Goal: Transaction & Acquisition: Purchase product/service

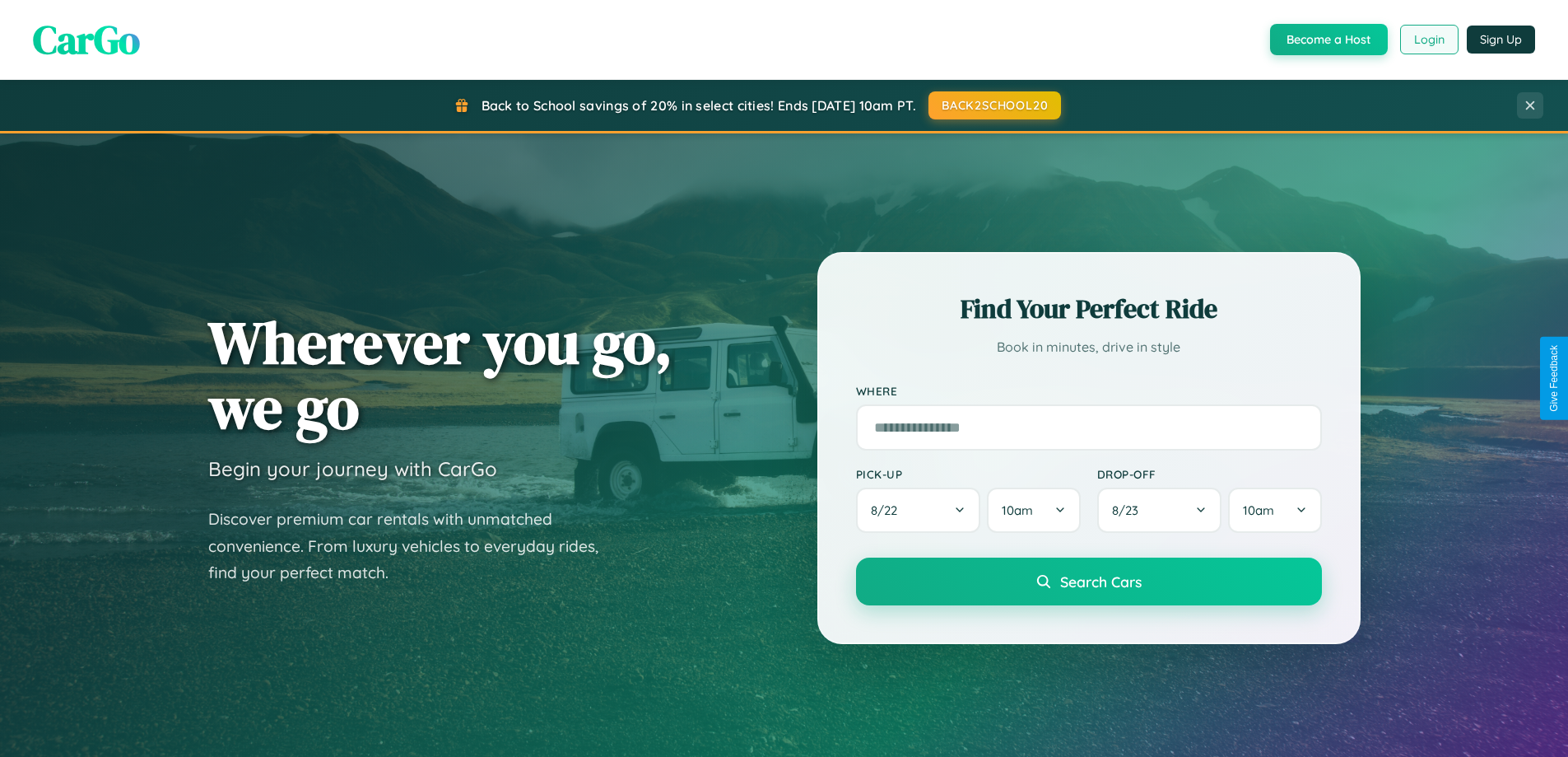
click at [1428, 40] on button "Login" at bounding box center [1429, 39] width 58 height 30
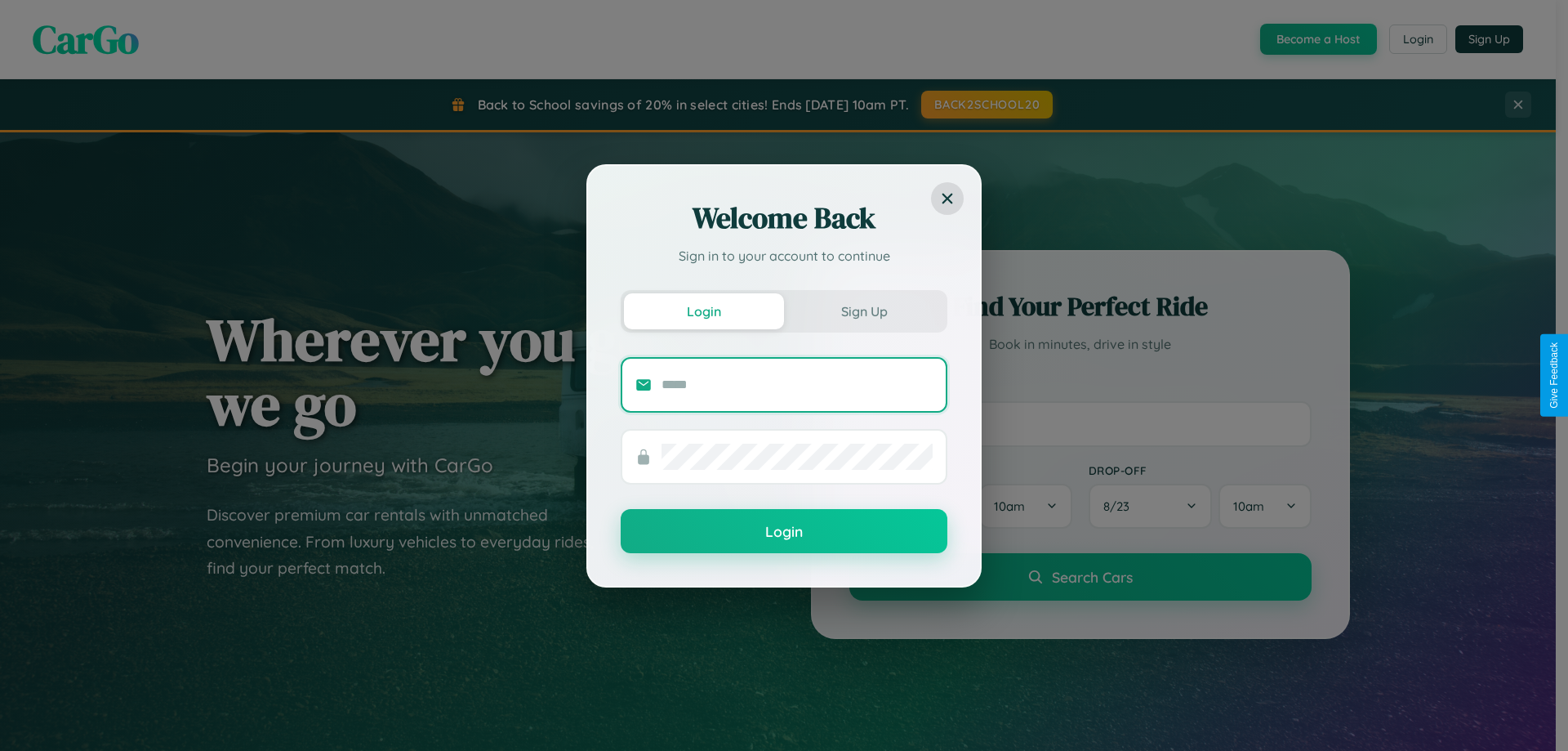
click at [797, 384] on input "text" at bounding box center [797, 384] width 271 height 26
type input "**********"
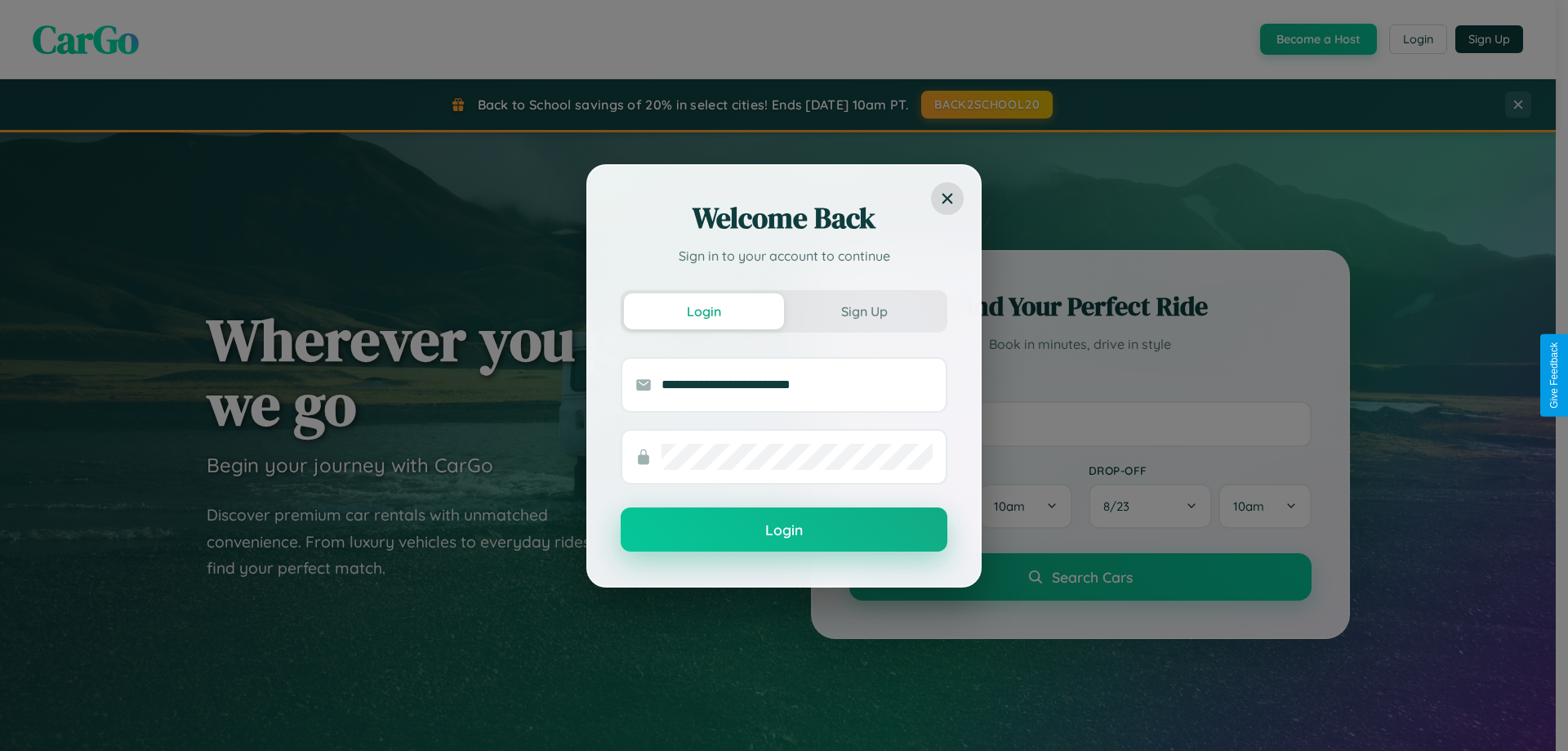
click at [784, 530] on button "Login" at bounding box center [784, 529] width 326 height 44
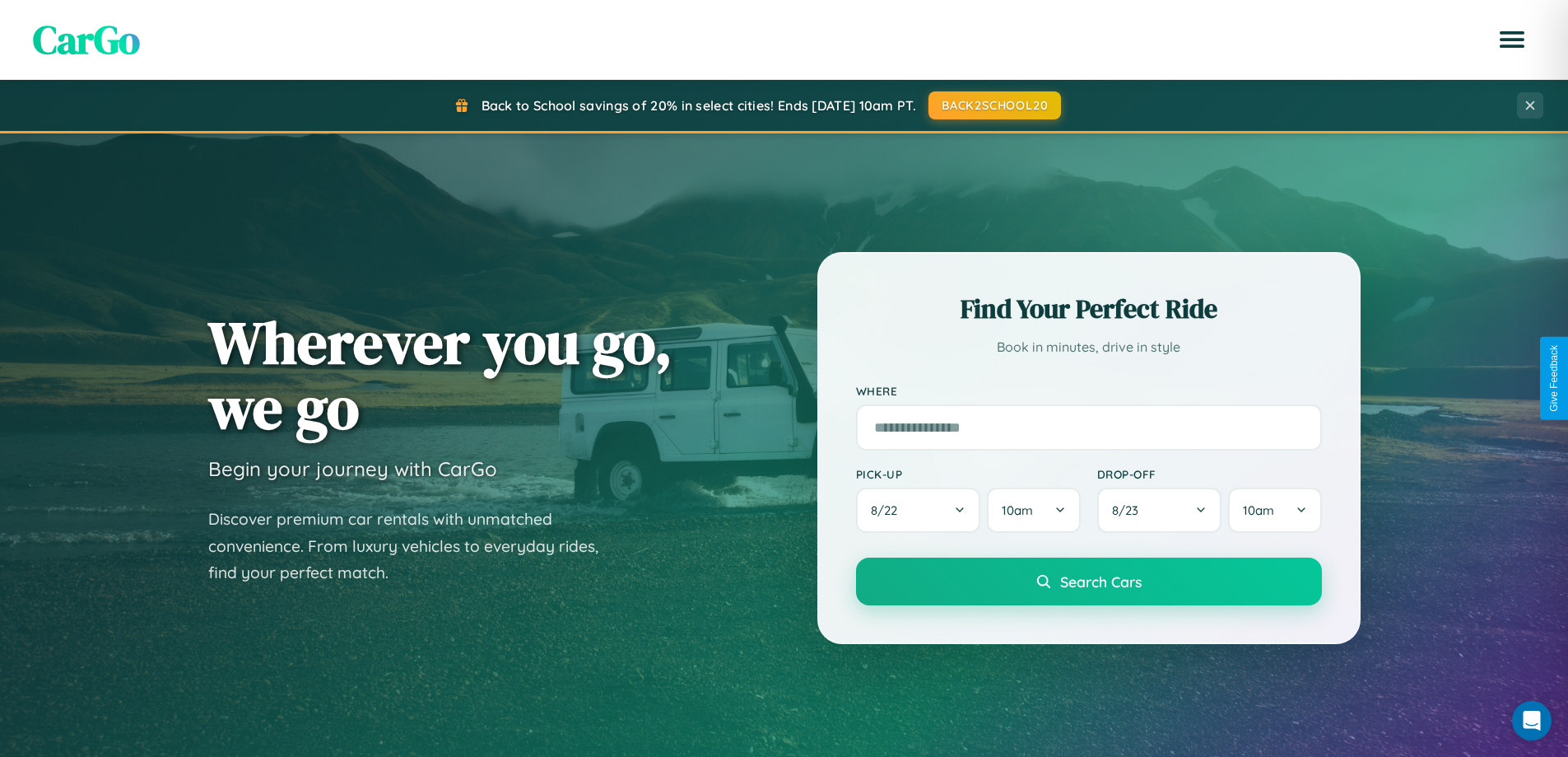
scroll to position [1133, 0]
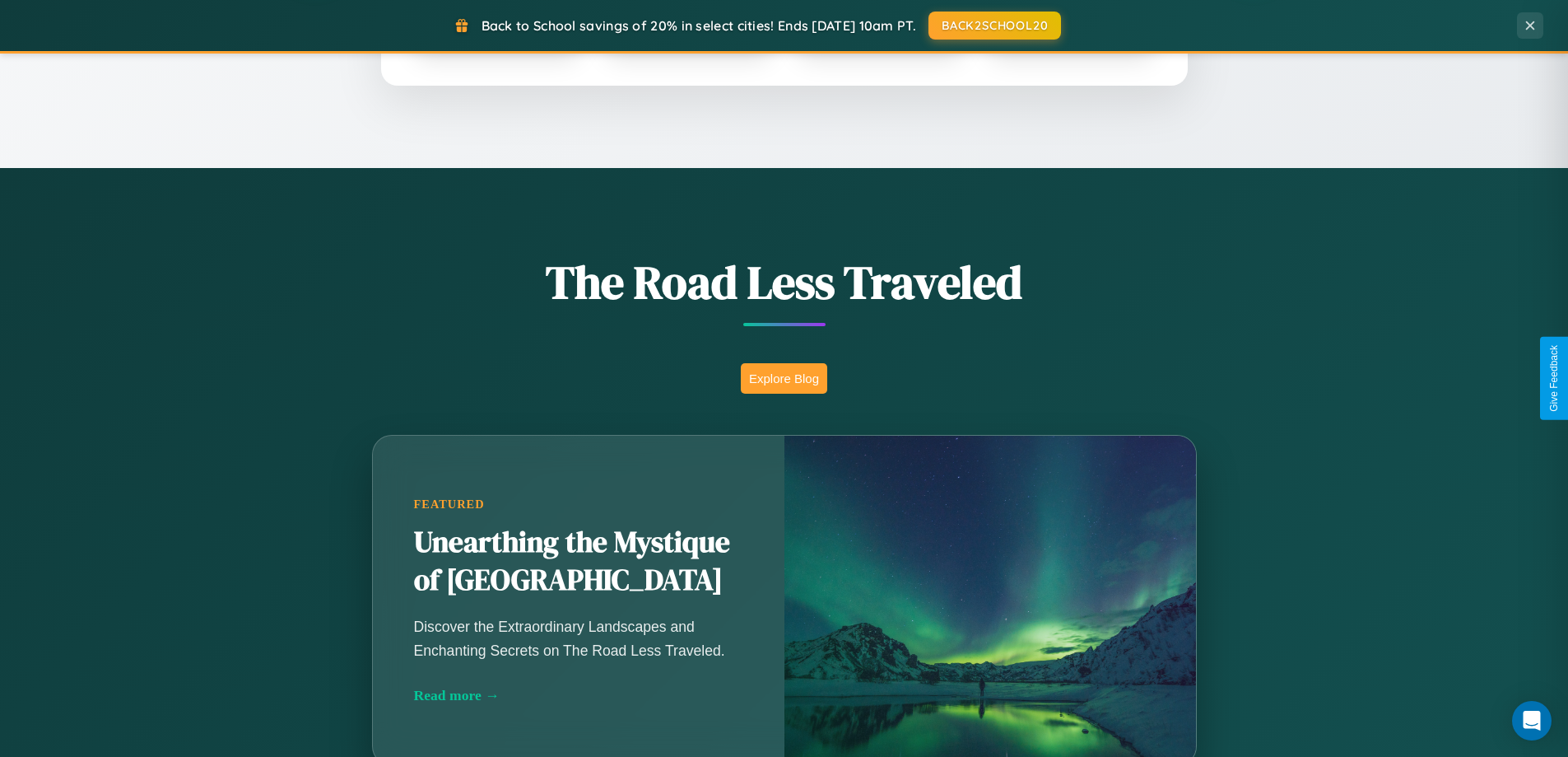
click at [784, 378] on button "Explore Blog" at bounding box center [784, 378] width 86 height 30
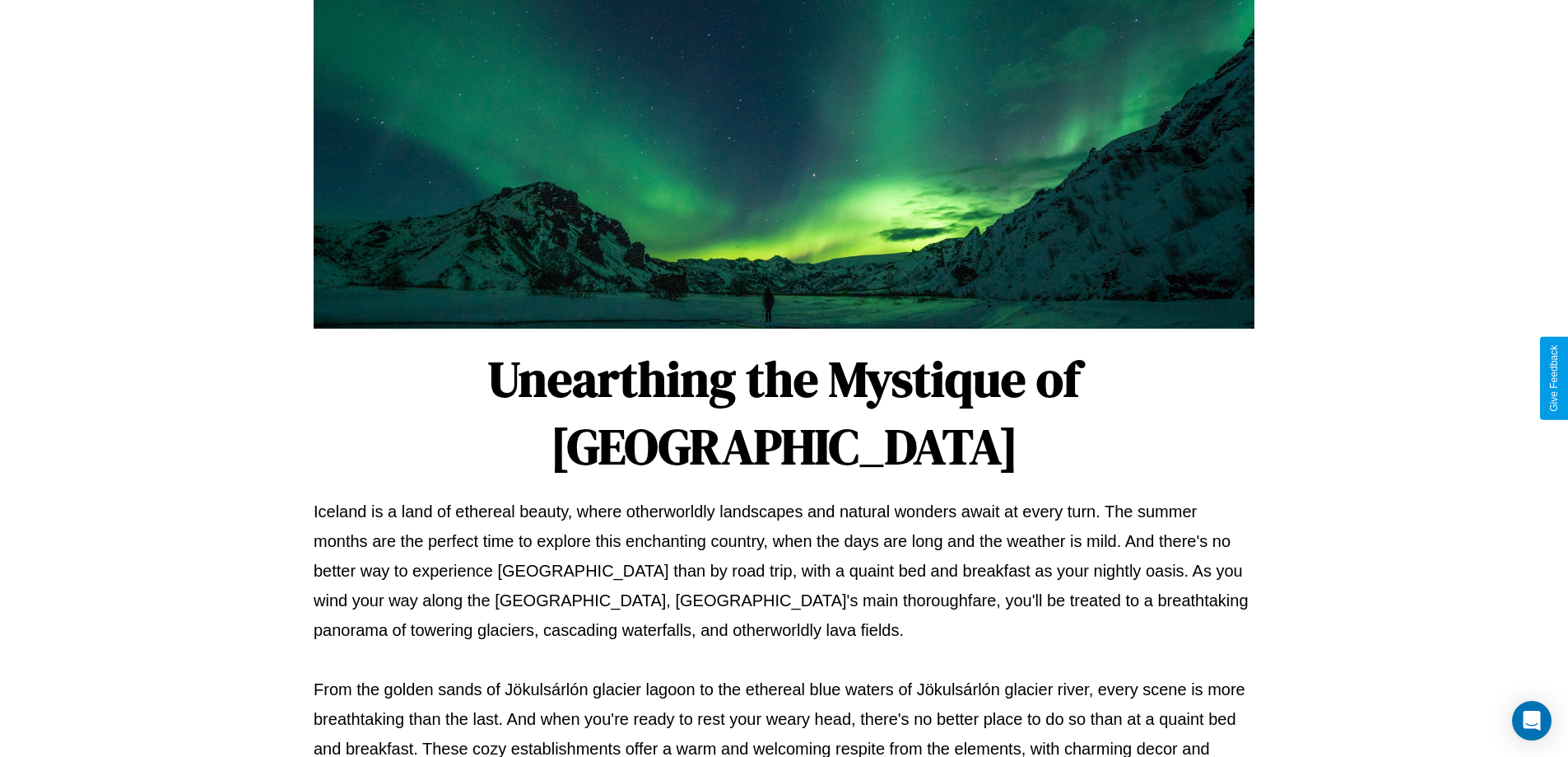
scroll to position [533, 0]
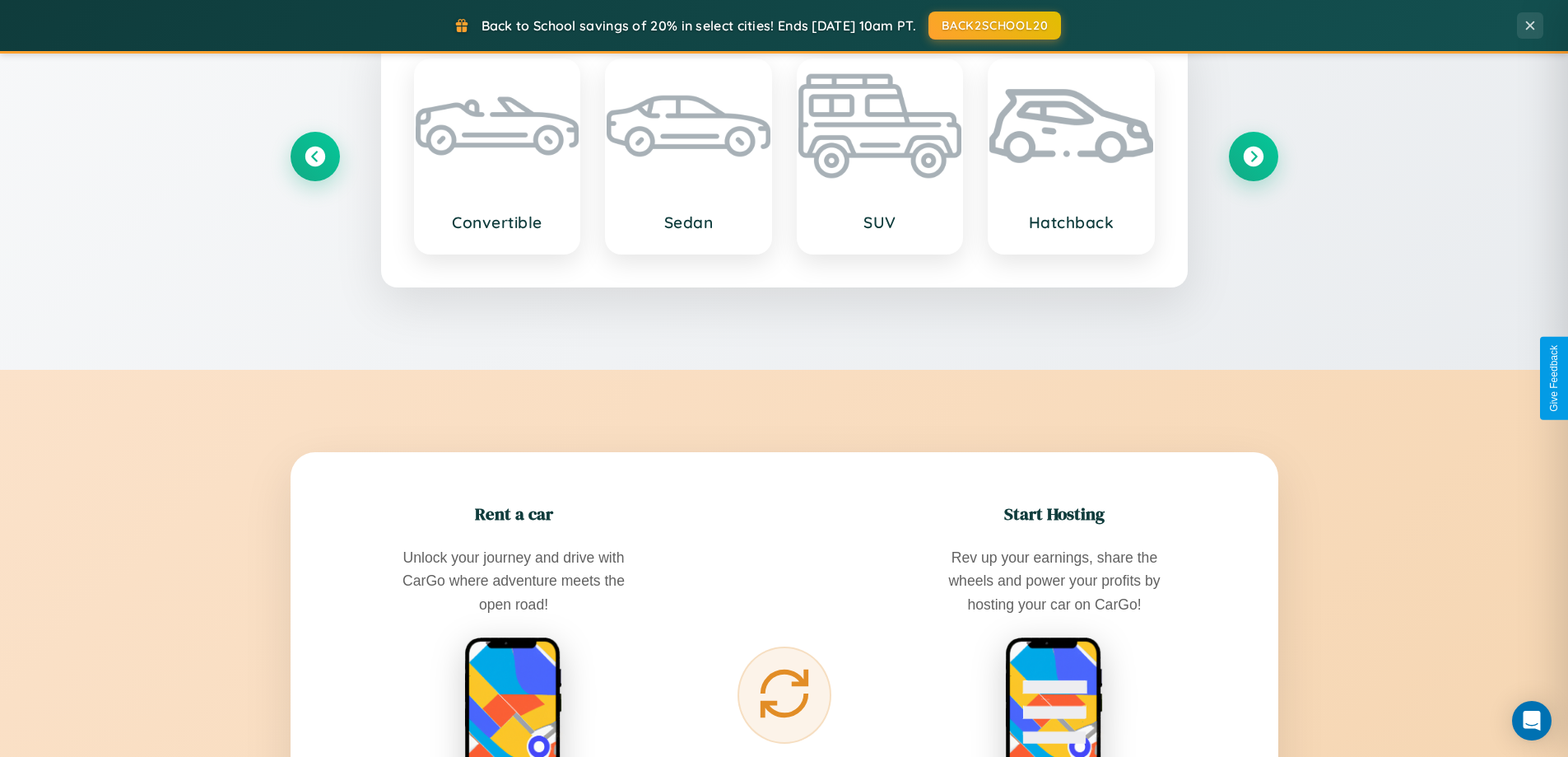
scroll to position [3168, 0]
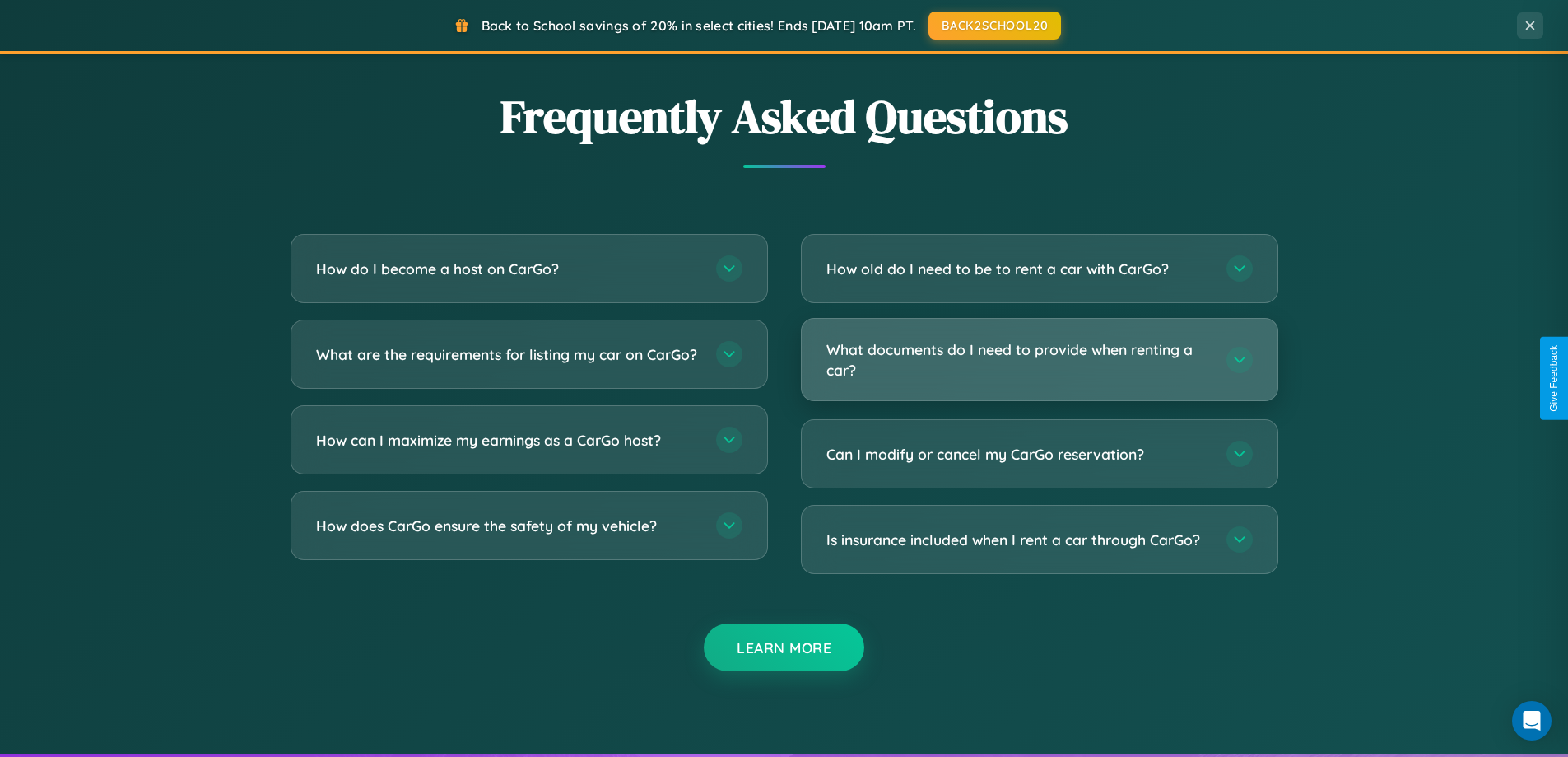
click at [1039, 359] on h3 "What documents do I need to provide when renting a car?" at bounding box center [1018, 359] width 384 height 41
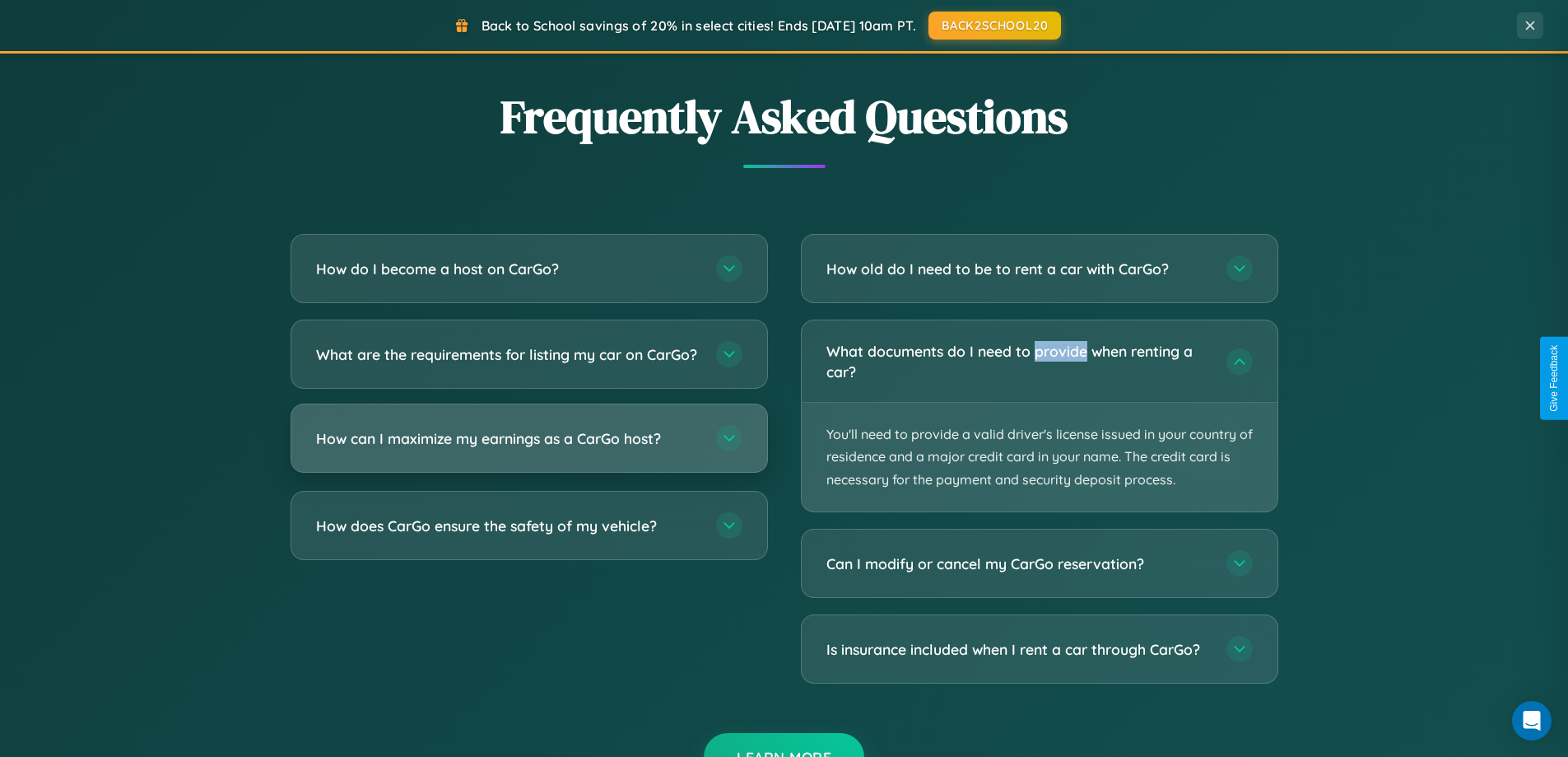
click at [529, 449] on h3 "How can I maximize my earnings as a CarGo host?" at bounding box center [508, 438] width 384 height 20
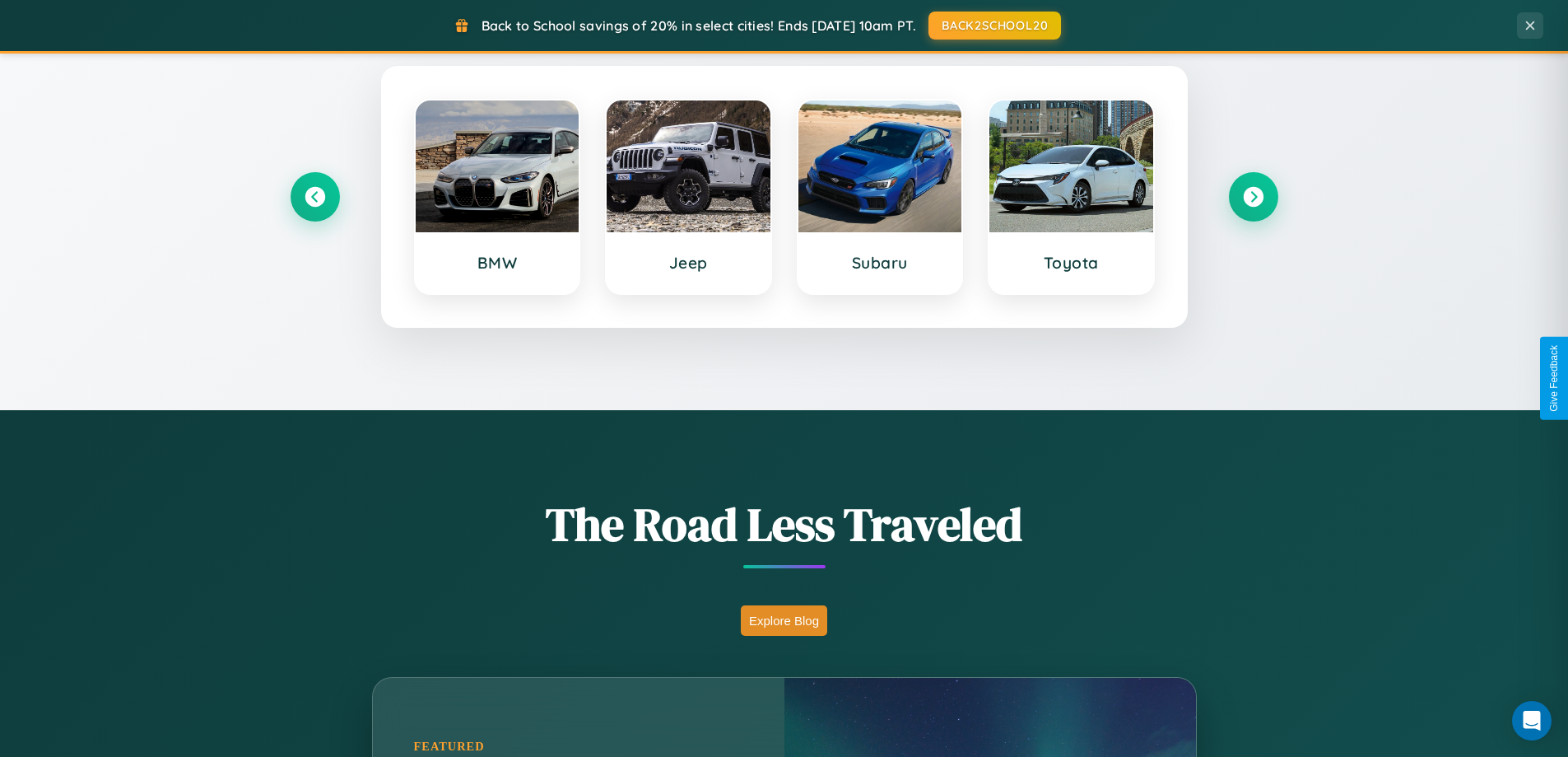
scroll to position [710, 0]
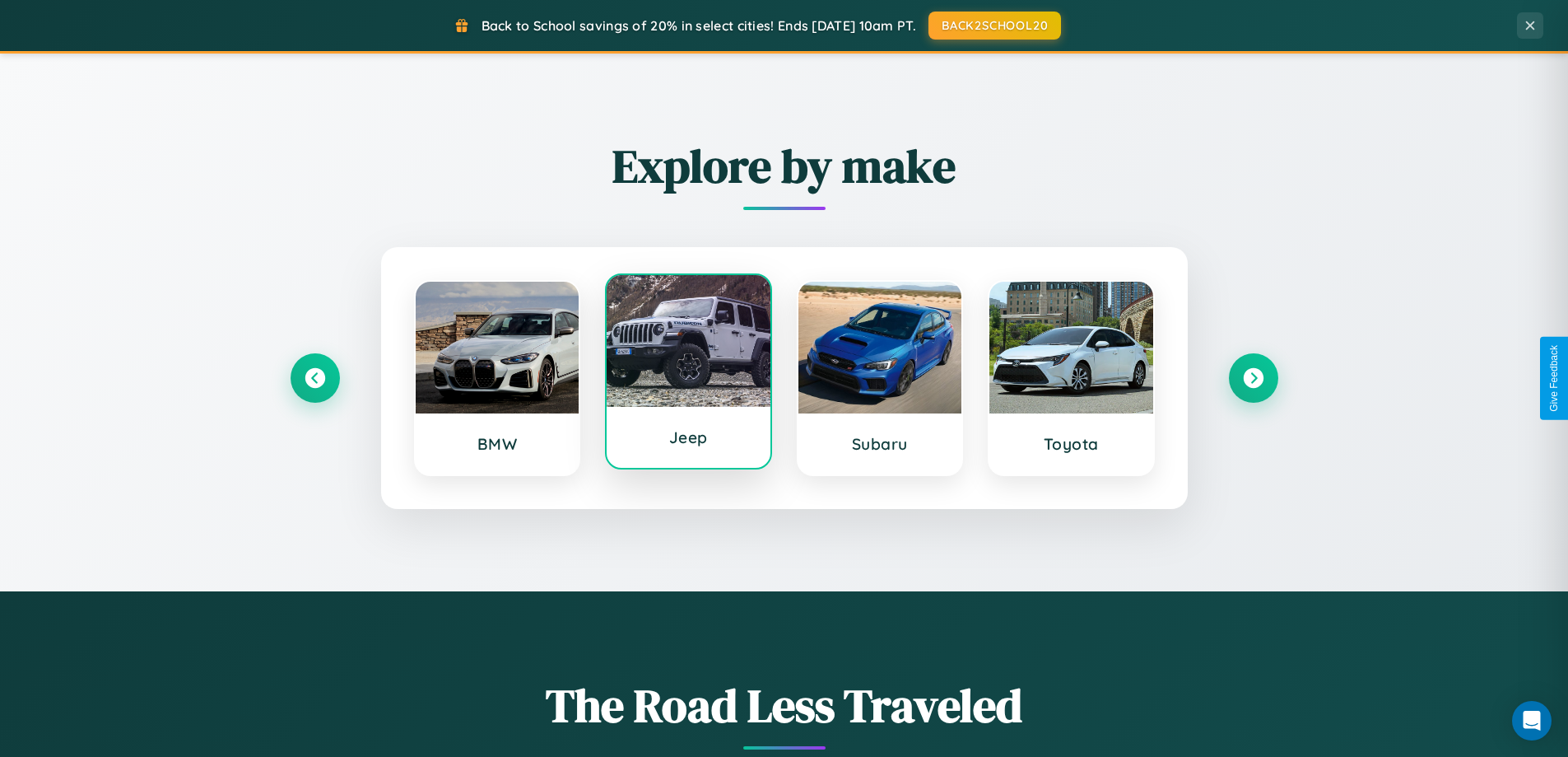
click at [688, 373] on div at bounding box center [688, 341] width 164 height 132
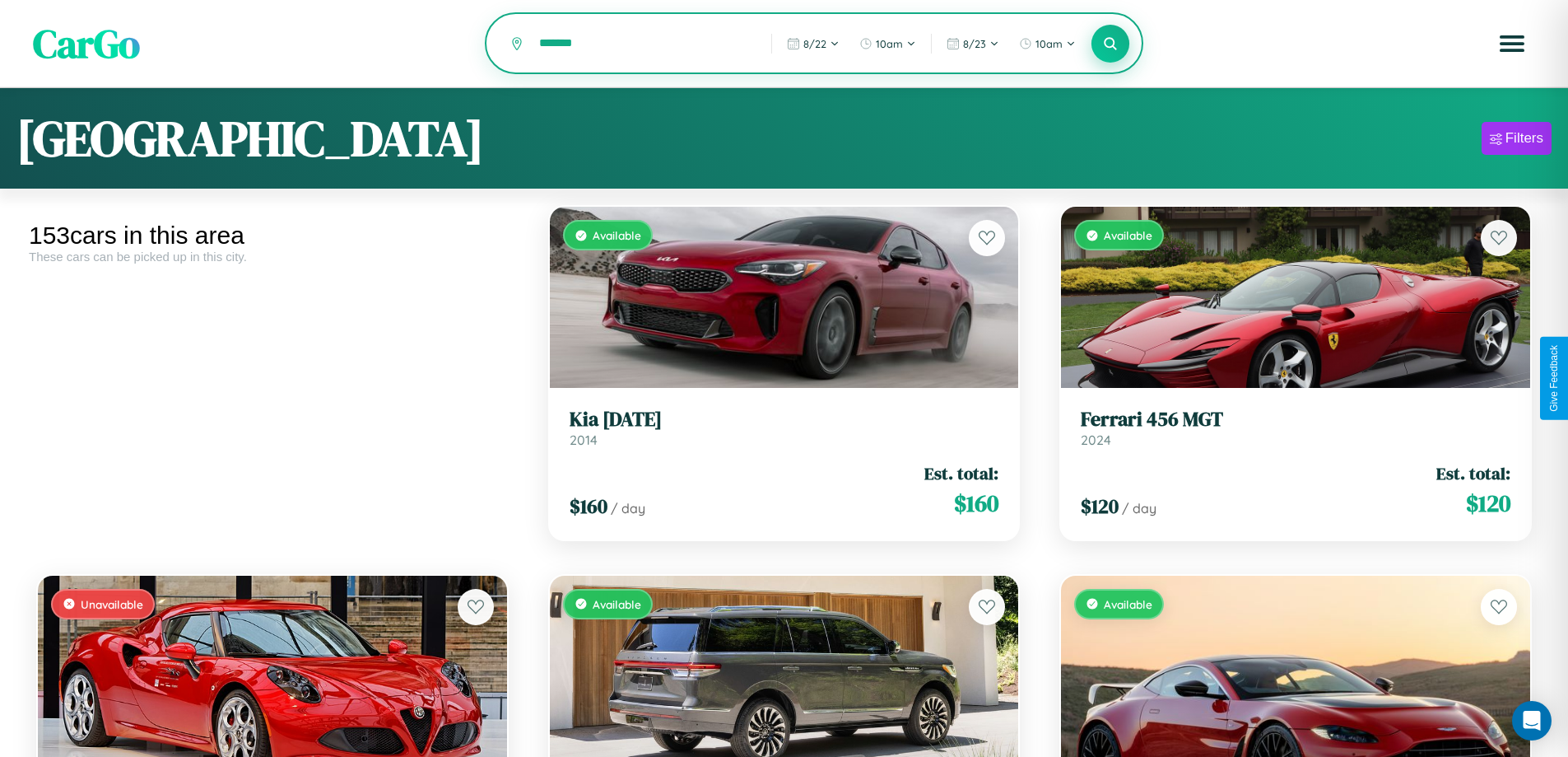
type input "*******"
click at [1110, 45] on icon at bounding box center [1110, 43] width 15 height 15
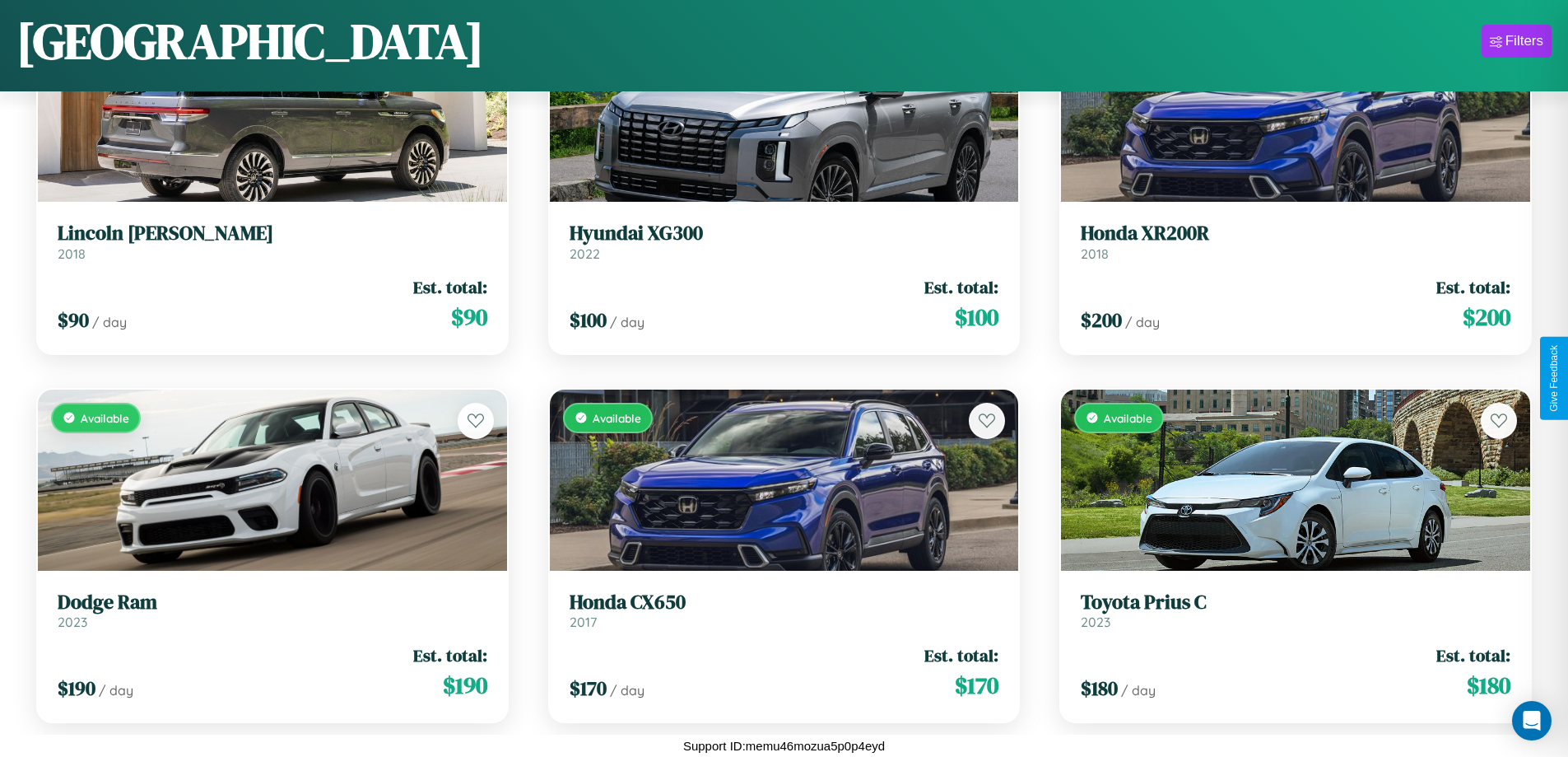
scroll to position [13627, 0]
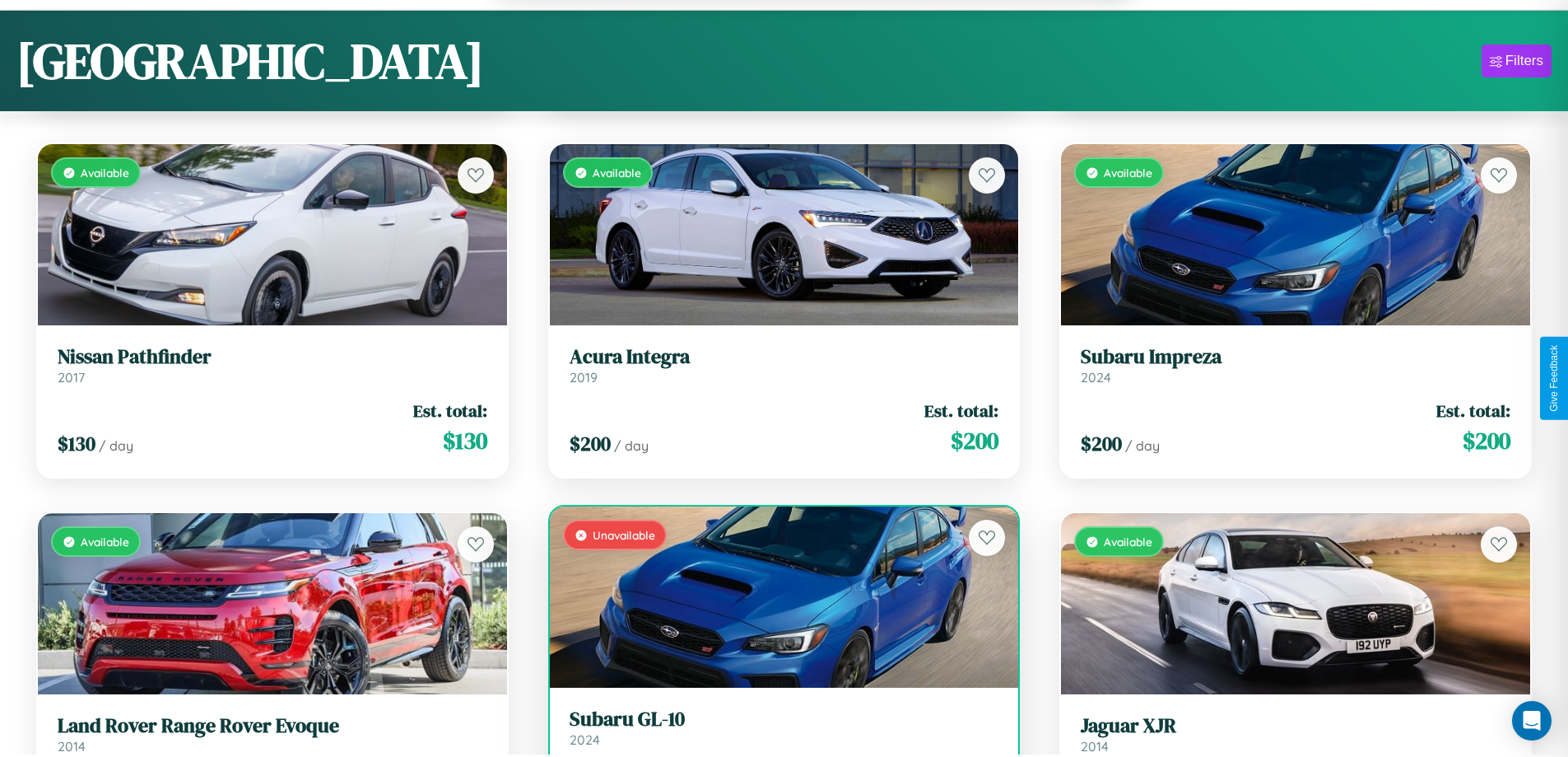
click at [777, 736] on link "Subaru GL-10 2024" at bounding box center [785, 727] width 430 height 41
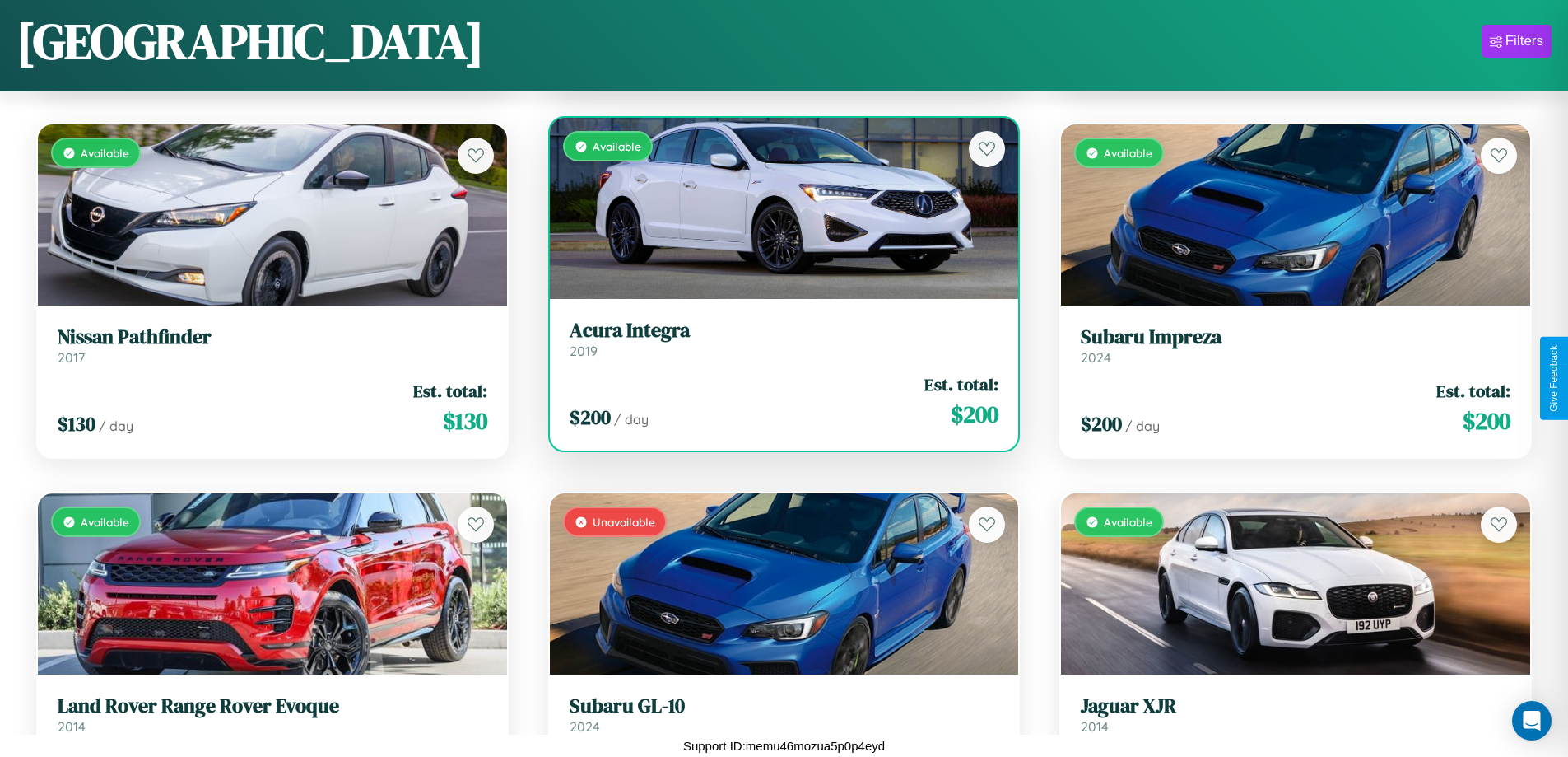
scroll to position [12768, 0]
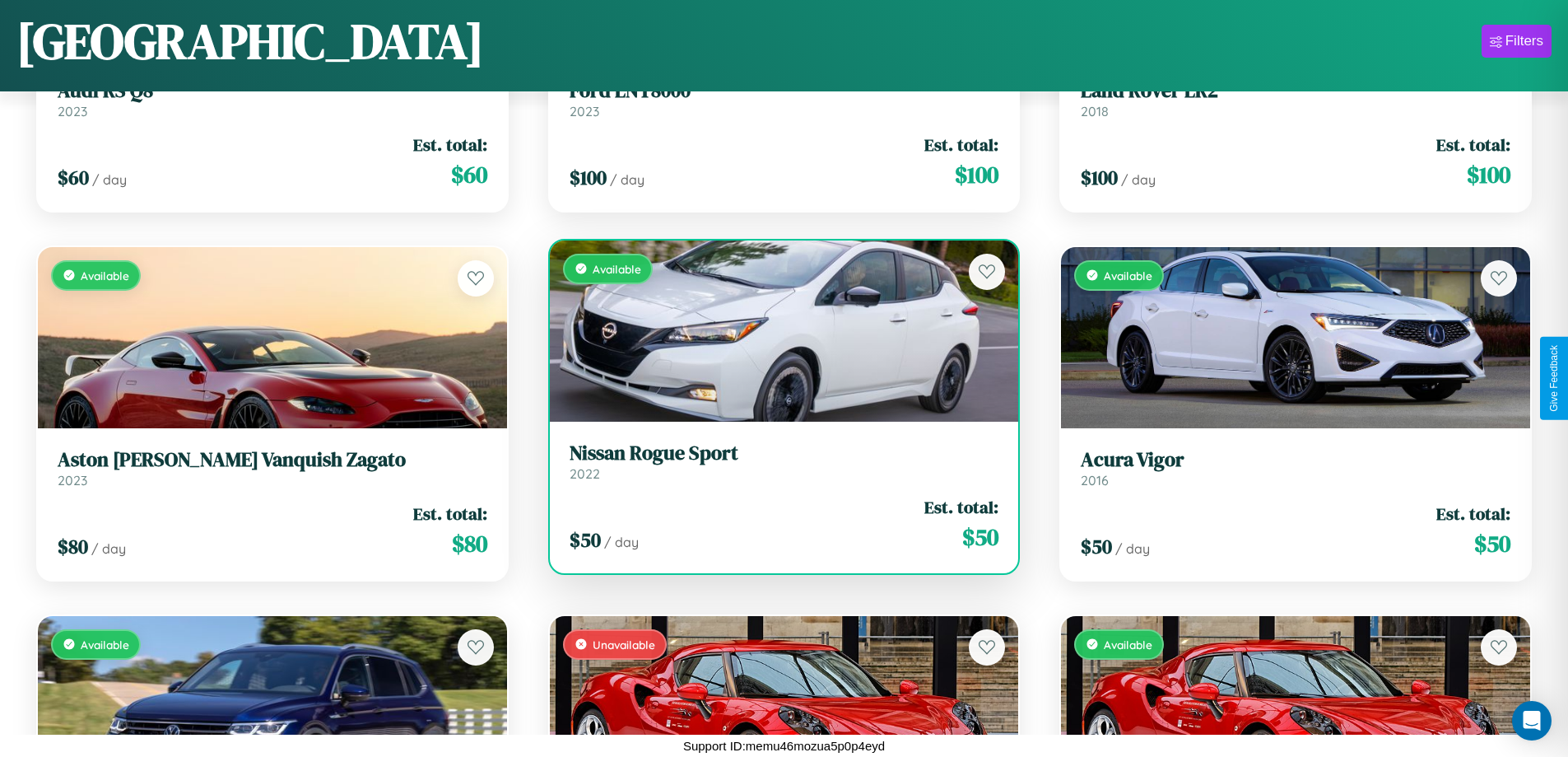
click at [777, 461] on h3 "Nissan Rogue Sport" at bounding box center [785, 453] width 430 height 24
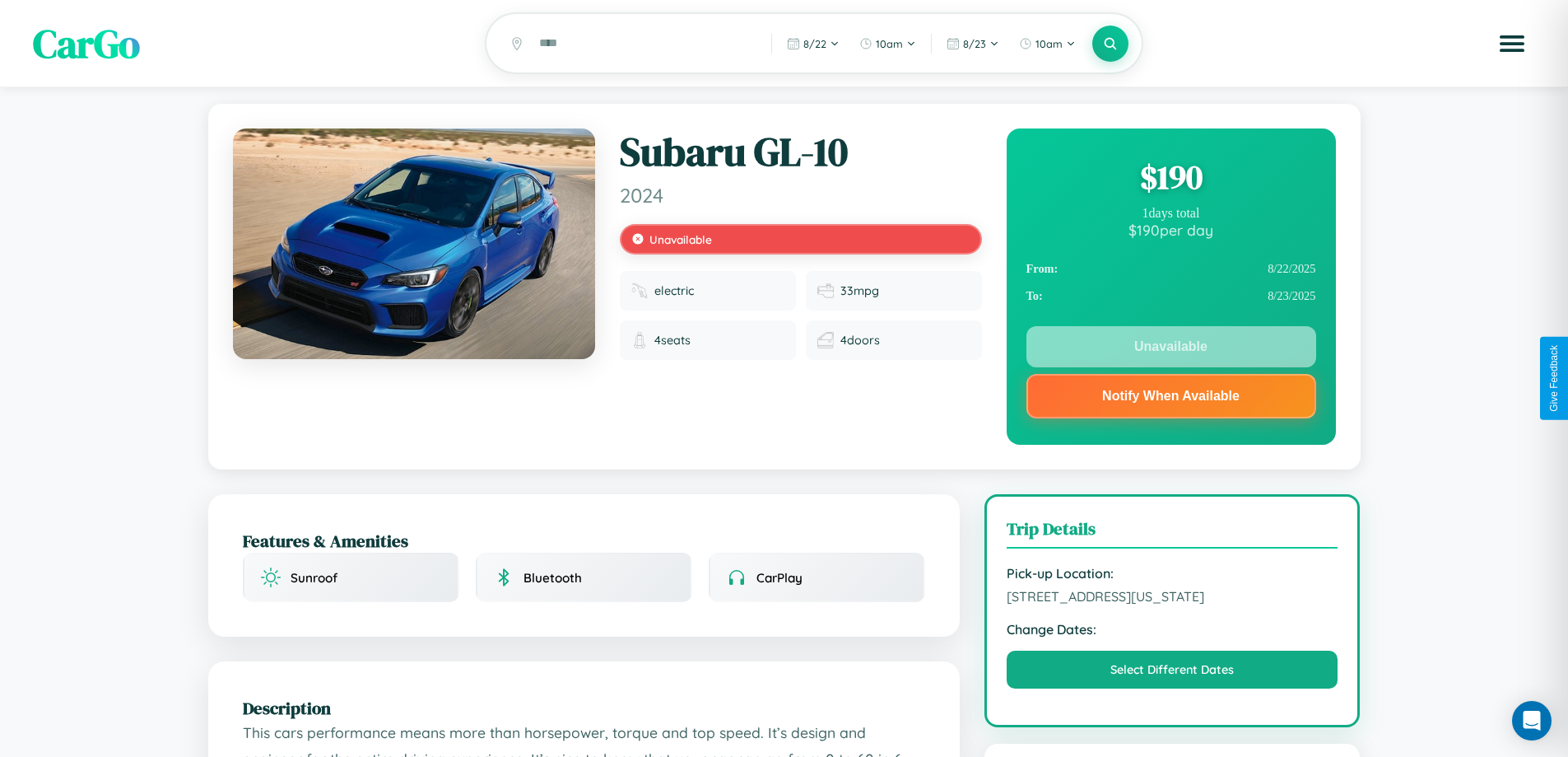
scroll to position [984, 0]
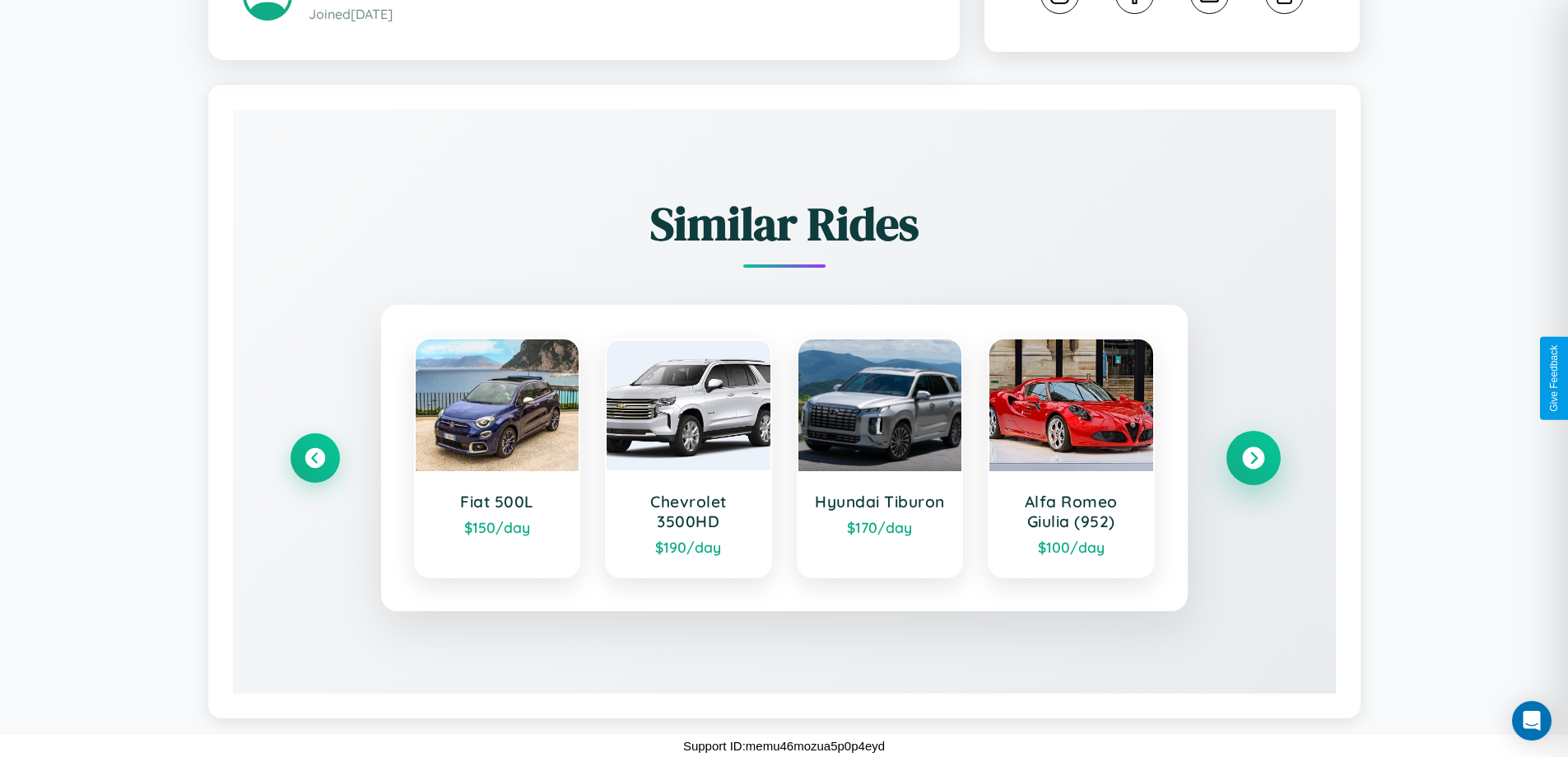
click at [1253, 458] on icon at bounding box center [1253, 458] width 22 height 22
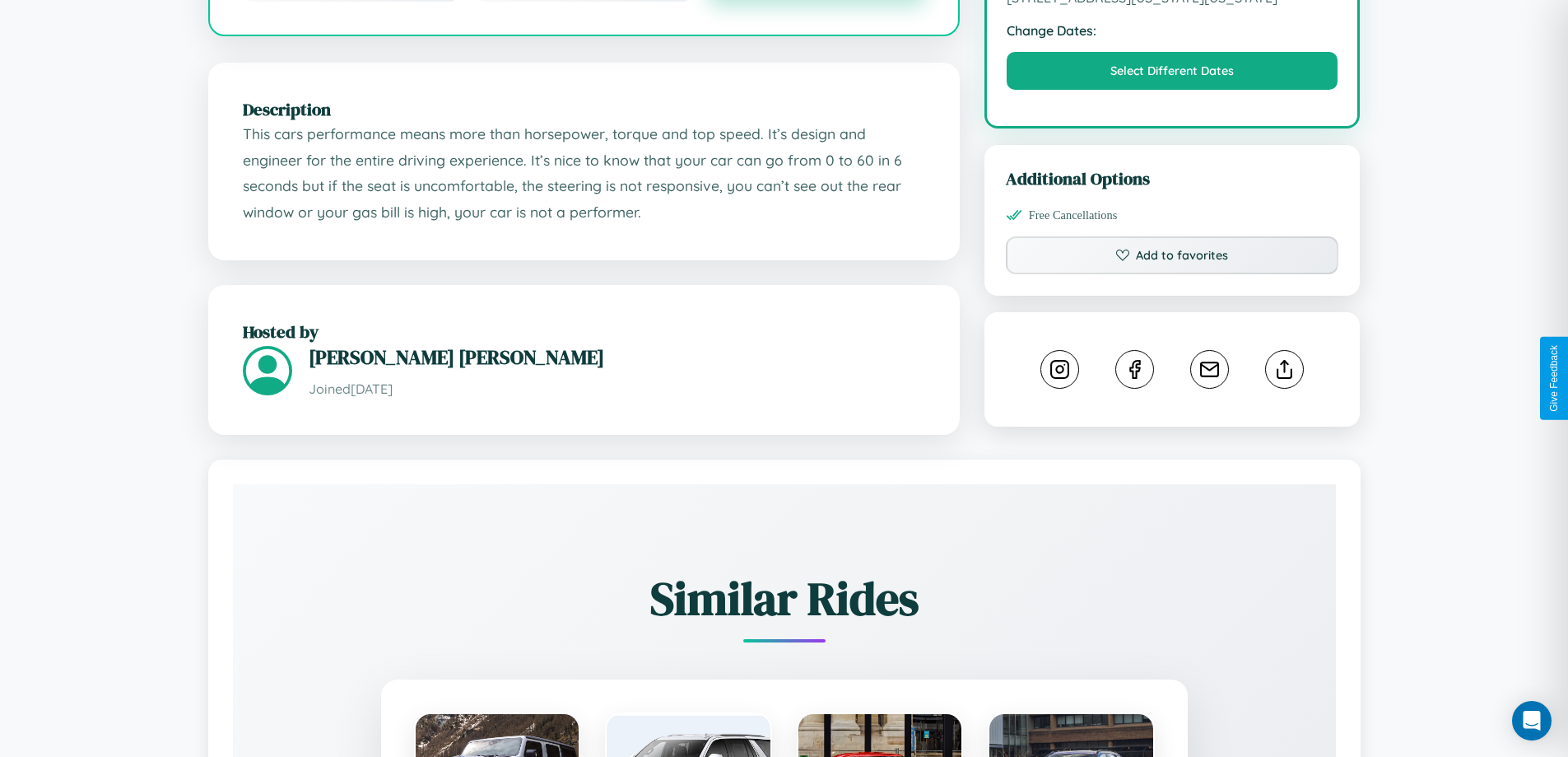
scroll to position [557, 0]
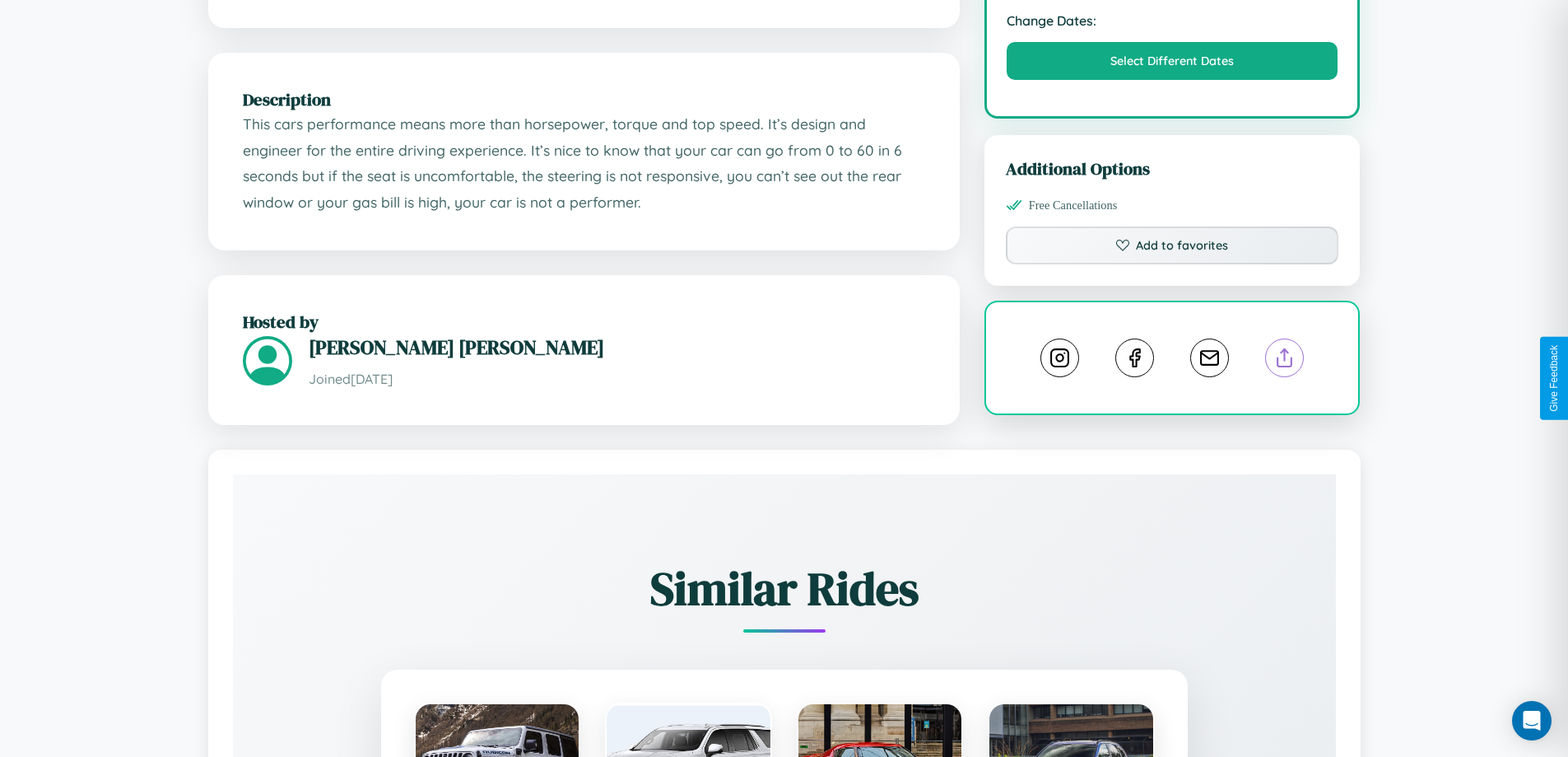
click at [1286, 360] on line at bounding box center [1286, 355] width 0 height 12
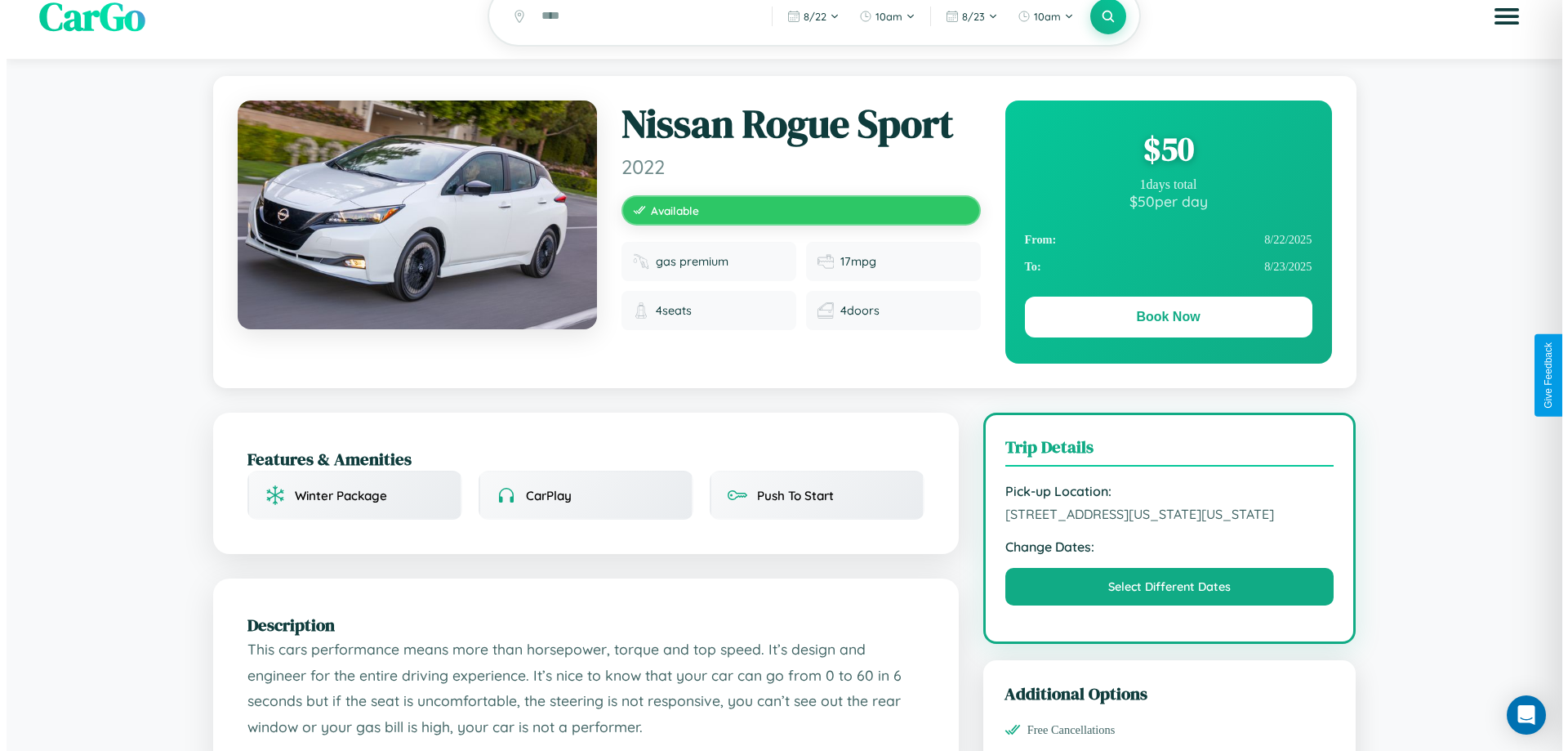
scroll to position [0, 0]
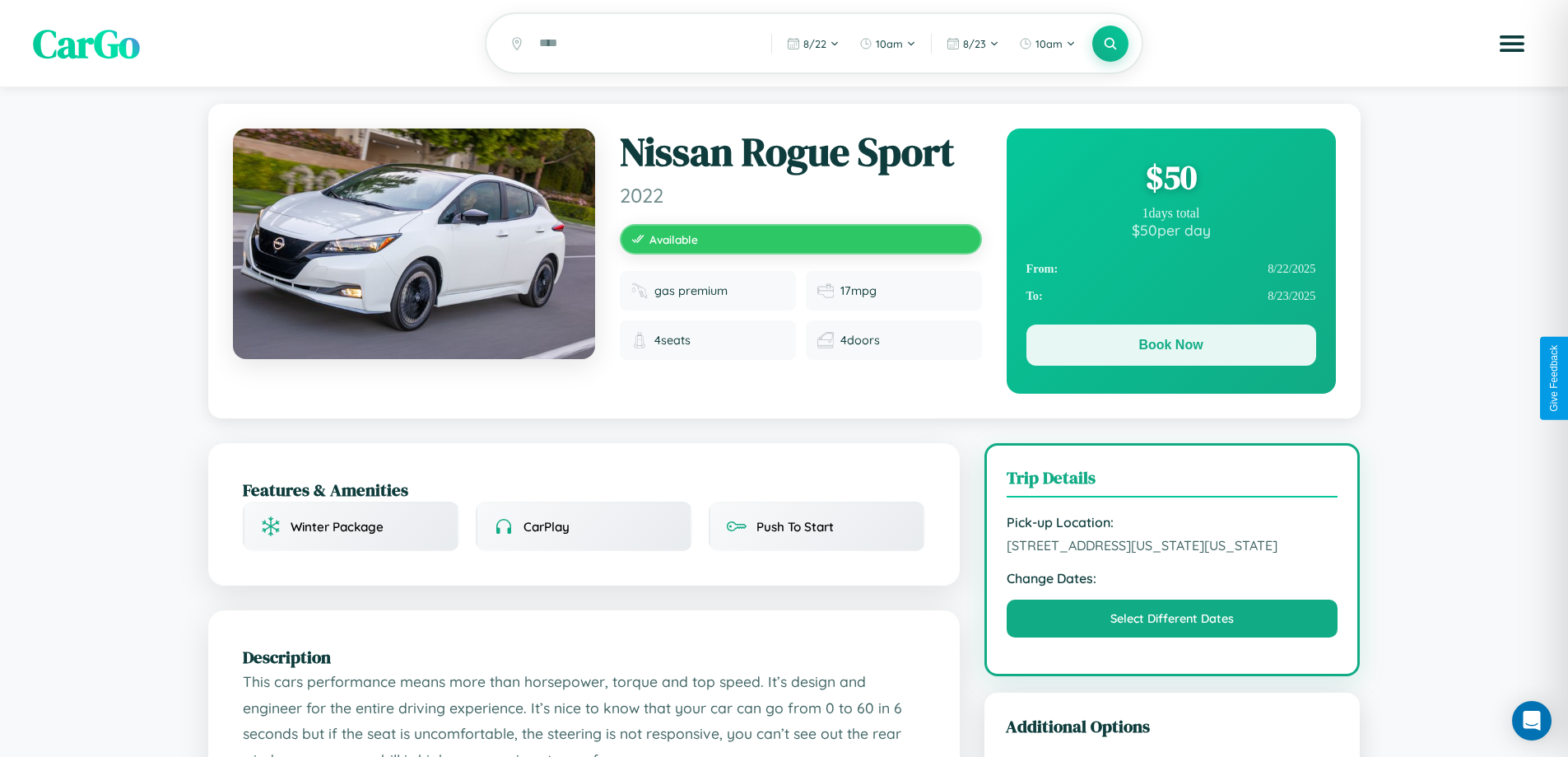
click at [1171, 348] on button "Book Now" at bounding box center [1171, 345] width 290 height 41
